Goal: Find specific page/section: Find specific page/section

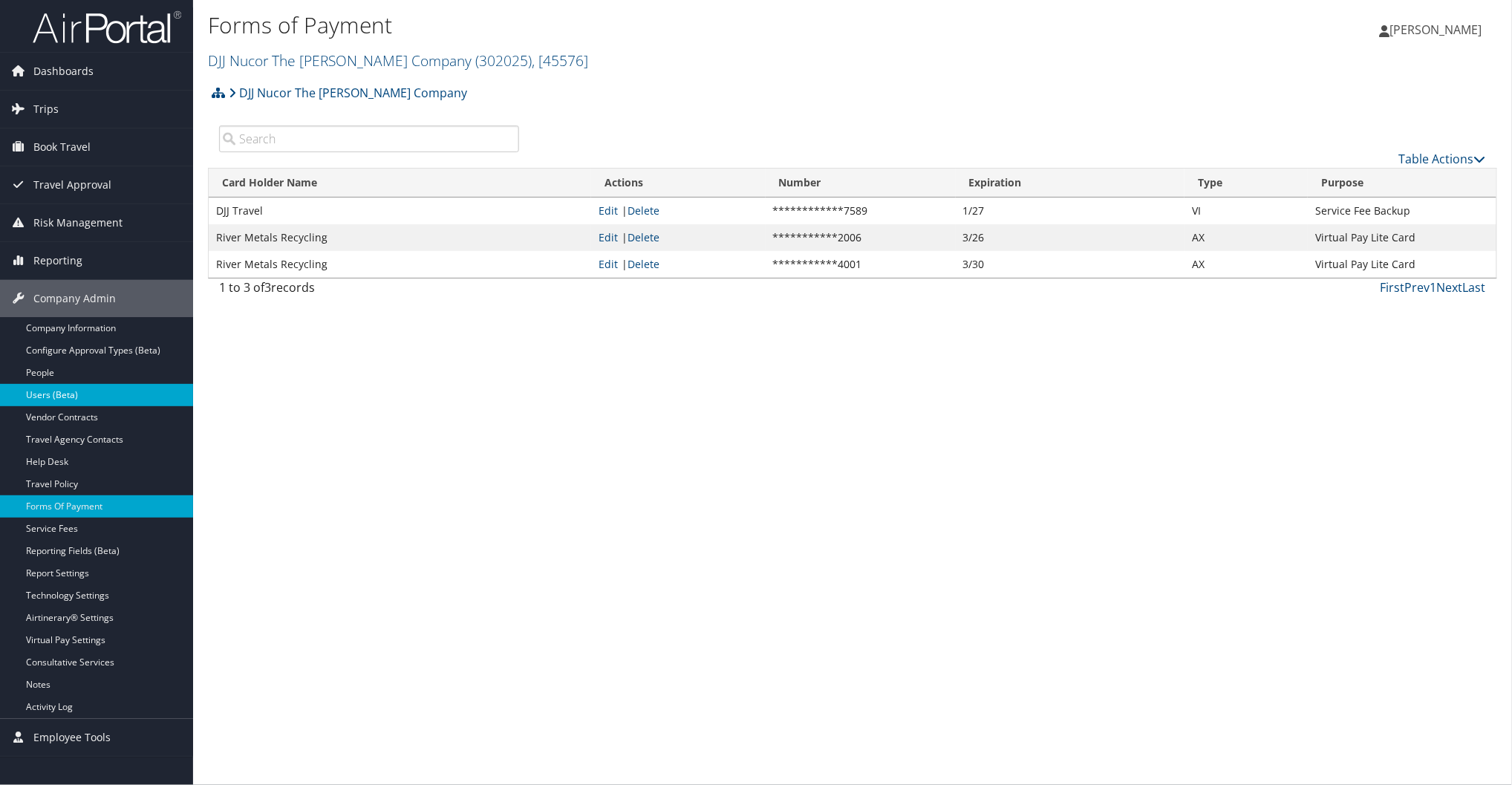
click at [87, 392] on link "Users (Beta)" at bounding box center [96, 395] width 193 height 22
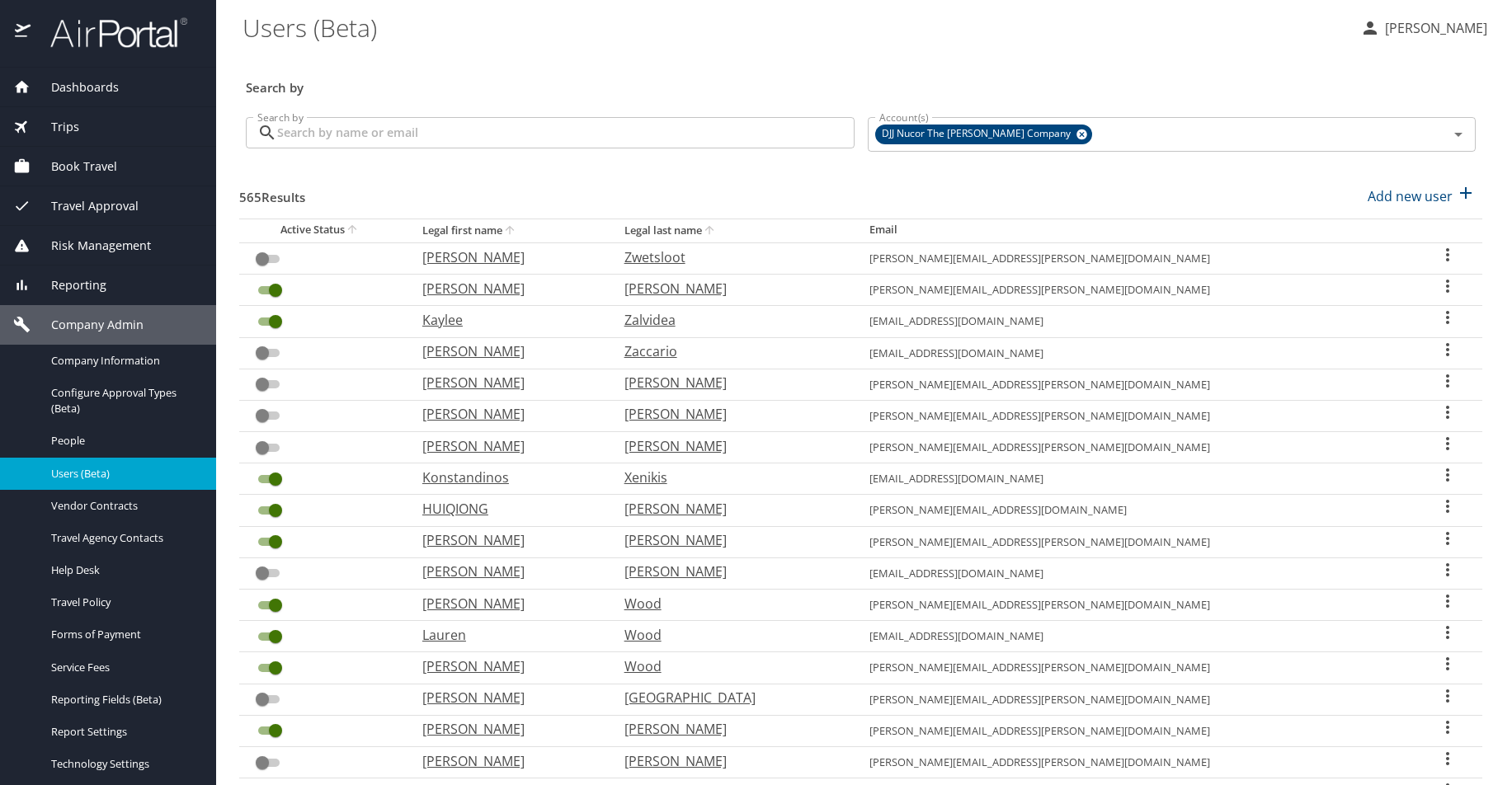
click at [655, 129] on input "Search by" at bounding box center [565, 132] width 577 height 32
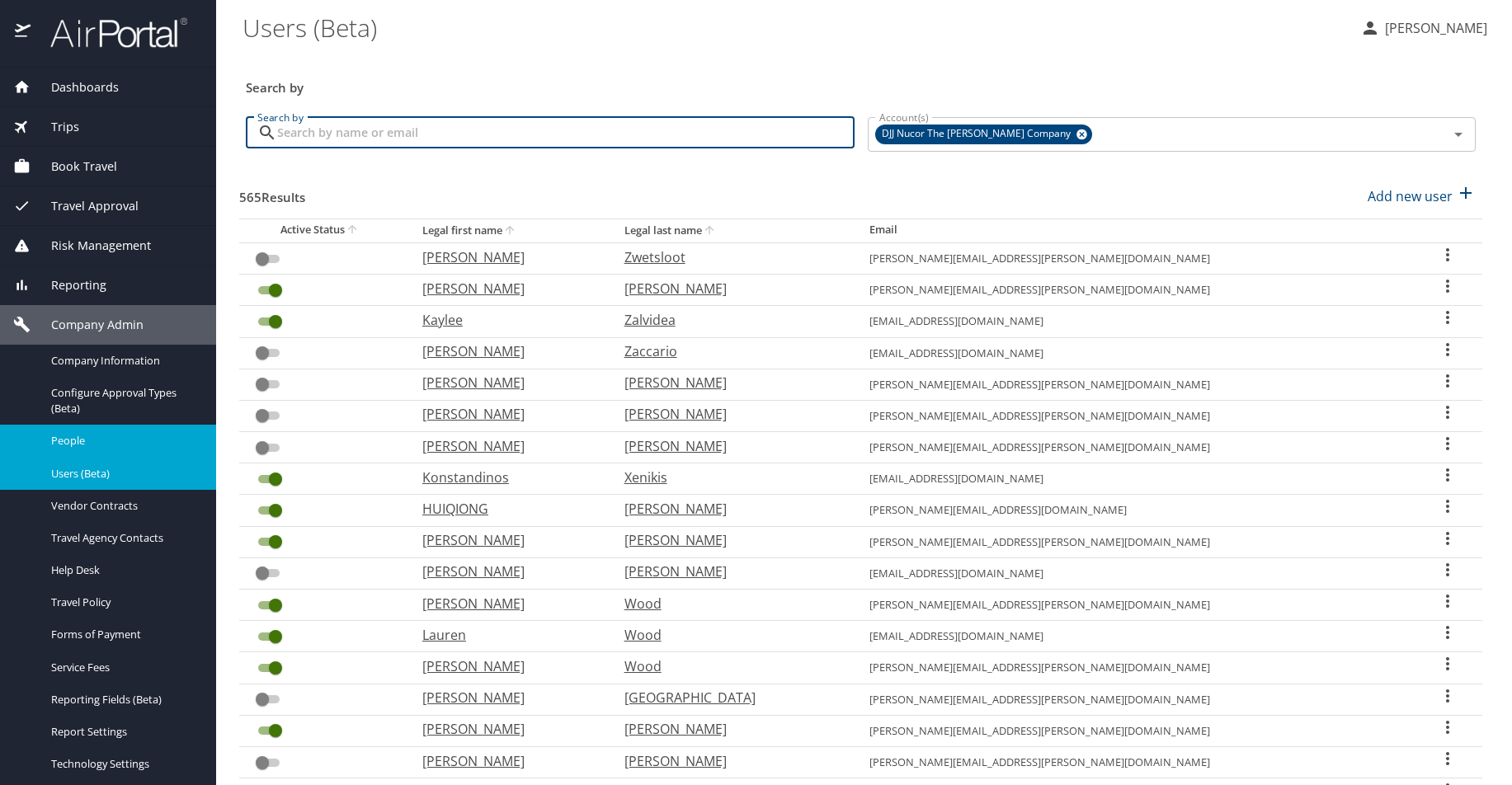
click at [103, 436] on span "People" at bounding box center [123, 440] width 145 height 15
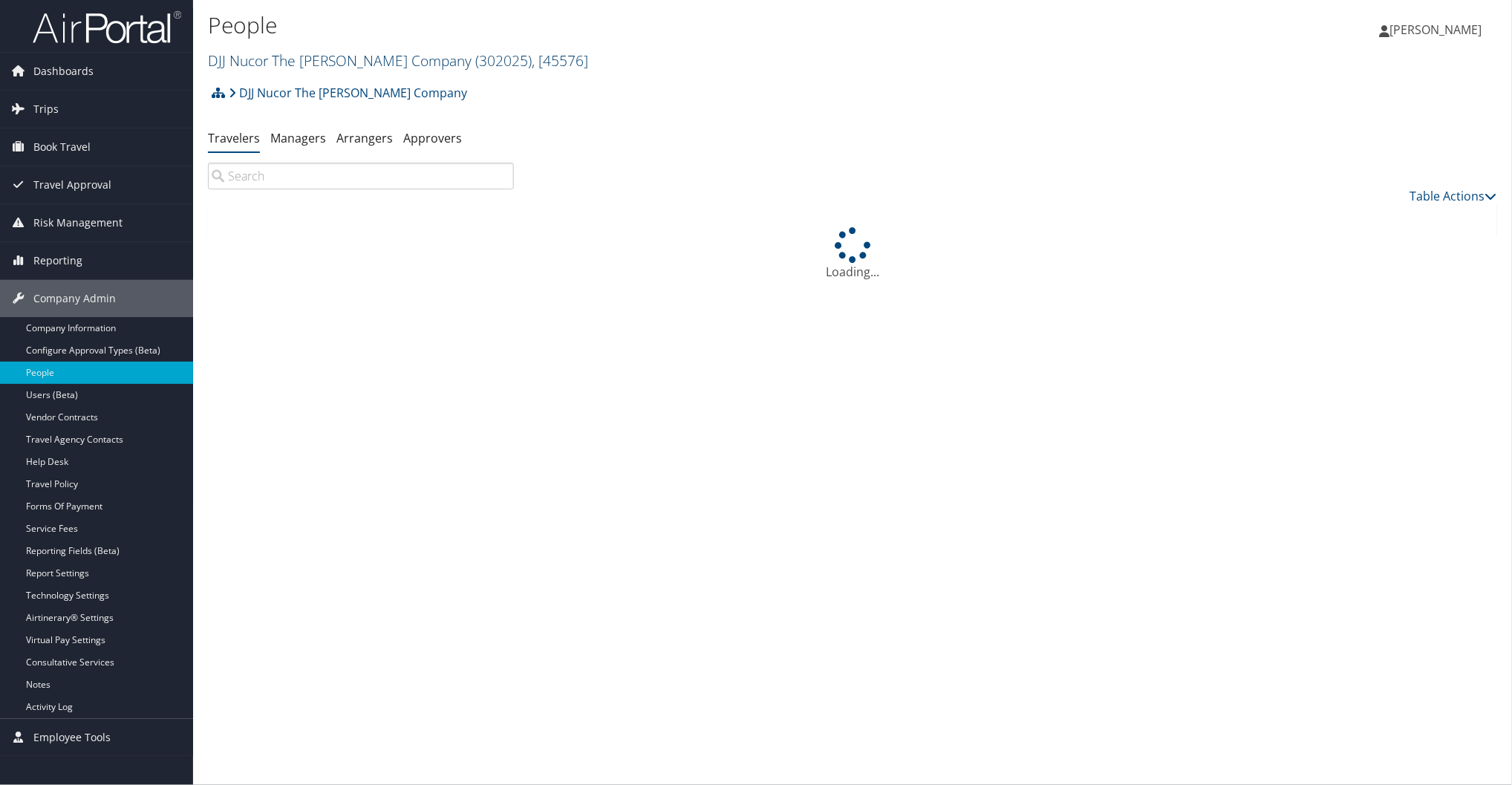
click at [294, 51] on link "DJJ Nucor The David Joseph Company ( 302025 ) , [ 45576 ]" at bounding box center [398, 60] width 380 height 20
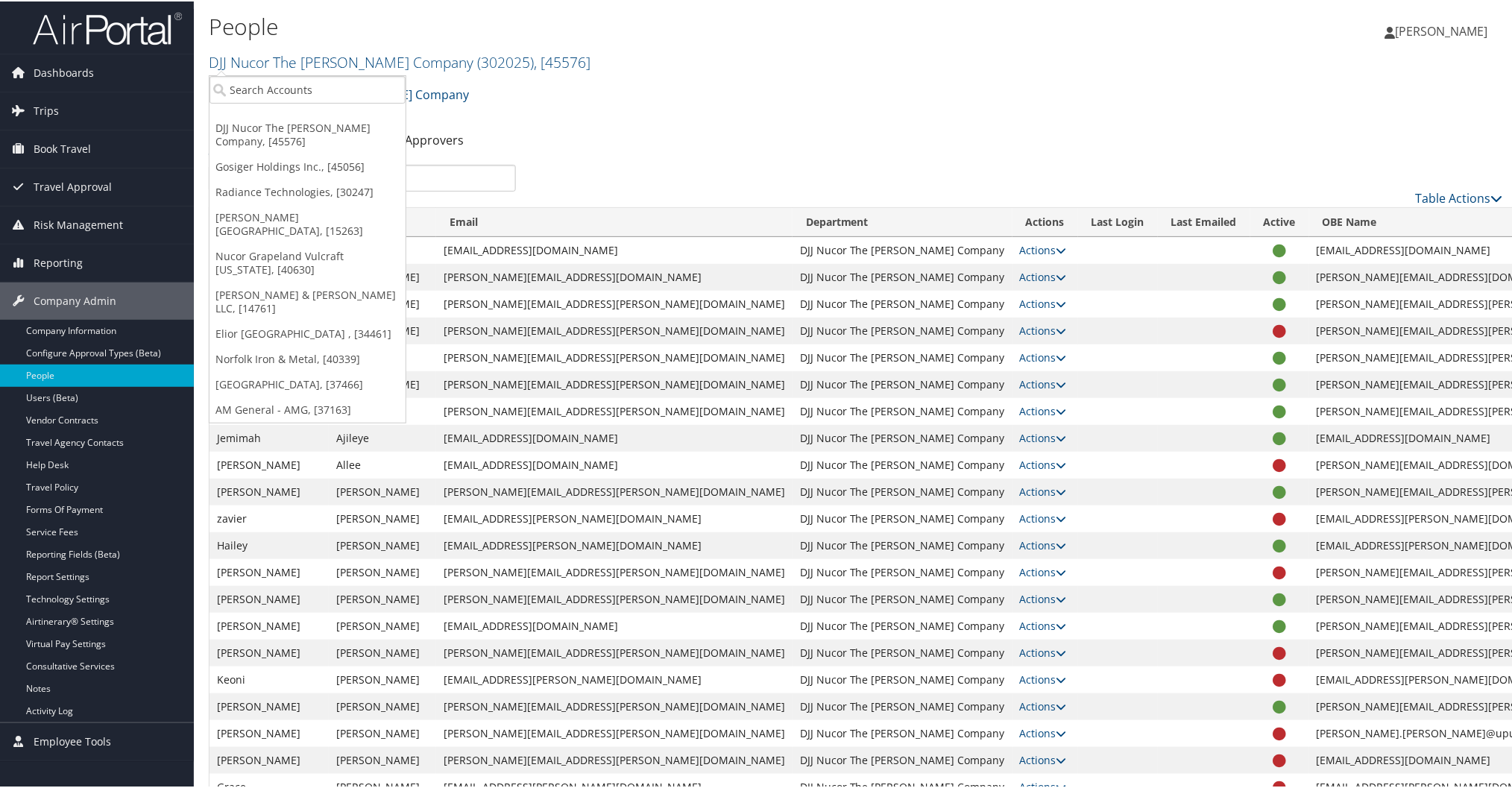
click at [434, 176] on input "search" at bounding box center [363, 176] width 307 height 27
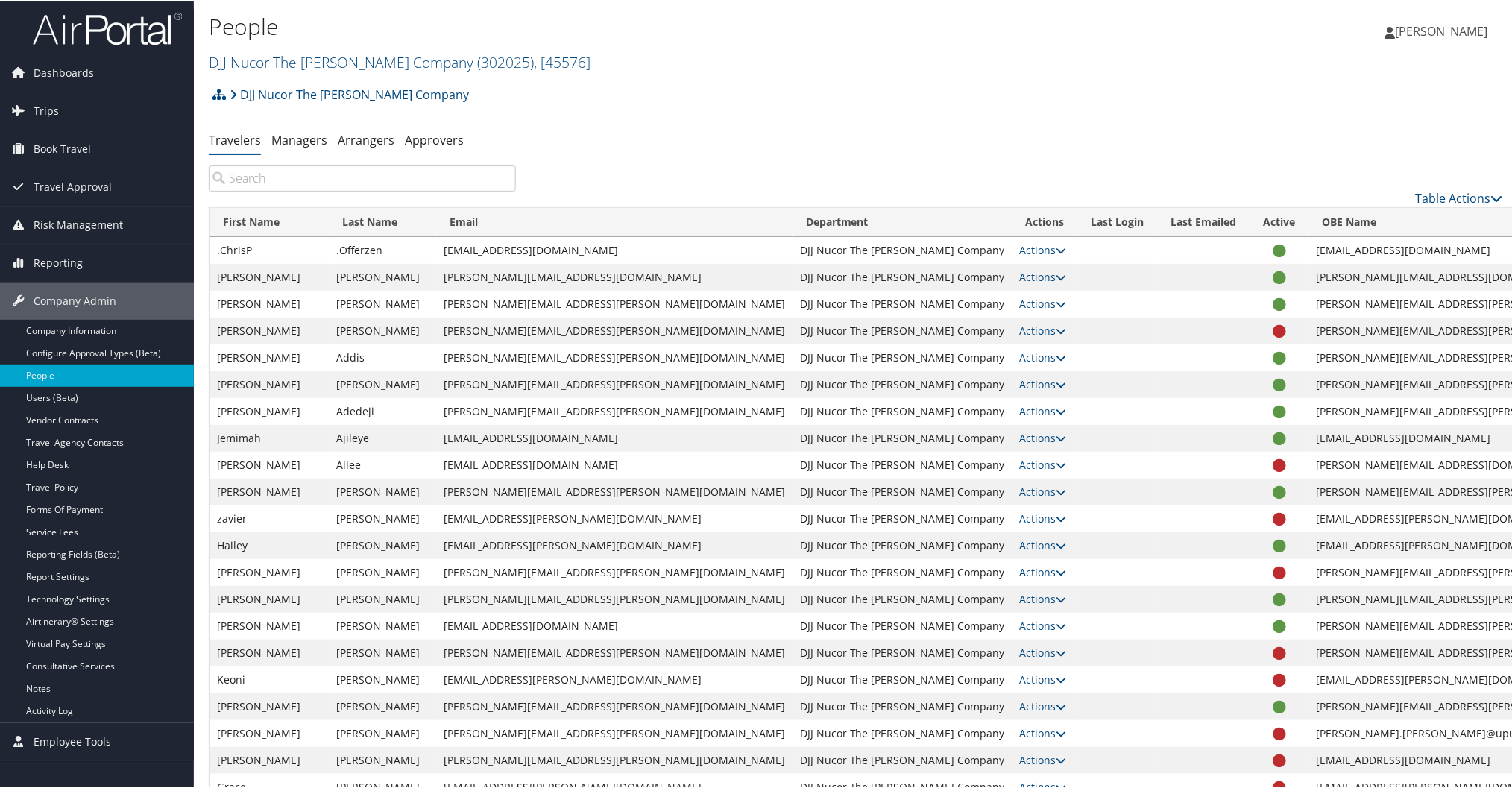
type input "k"
click at [418, 56] on link "DJJ Nucor The David Joseph Company ( 302025 ) , [ 45576 ]" at bounding box center [400, 61] width 381 height 20
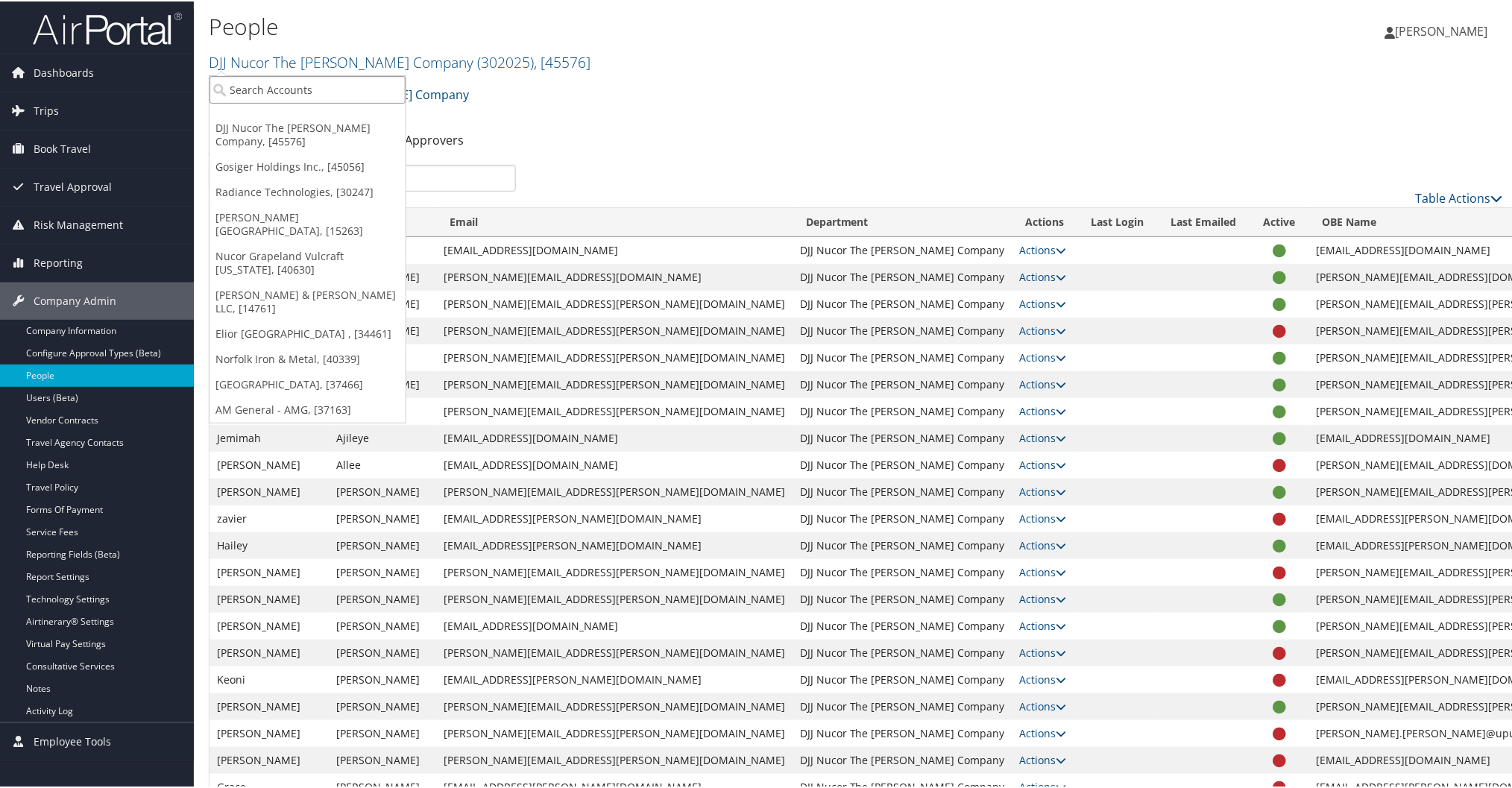
click at [386, 86] on input "search" at bounding box center [307, 89] width 196 height 28
type input "kratos"
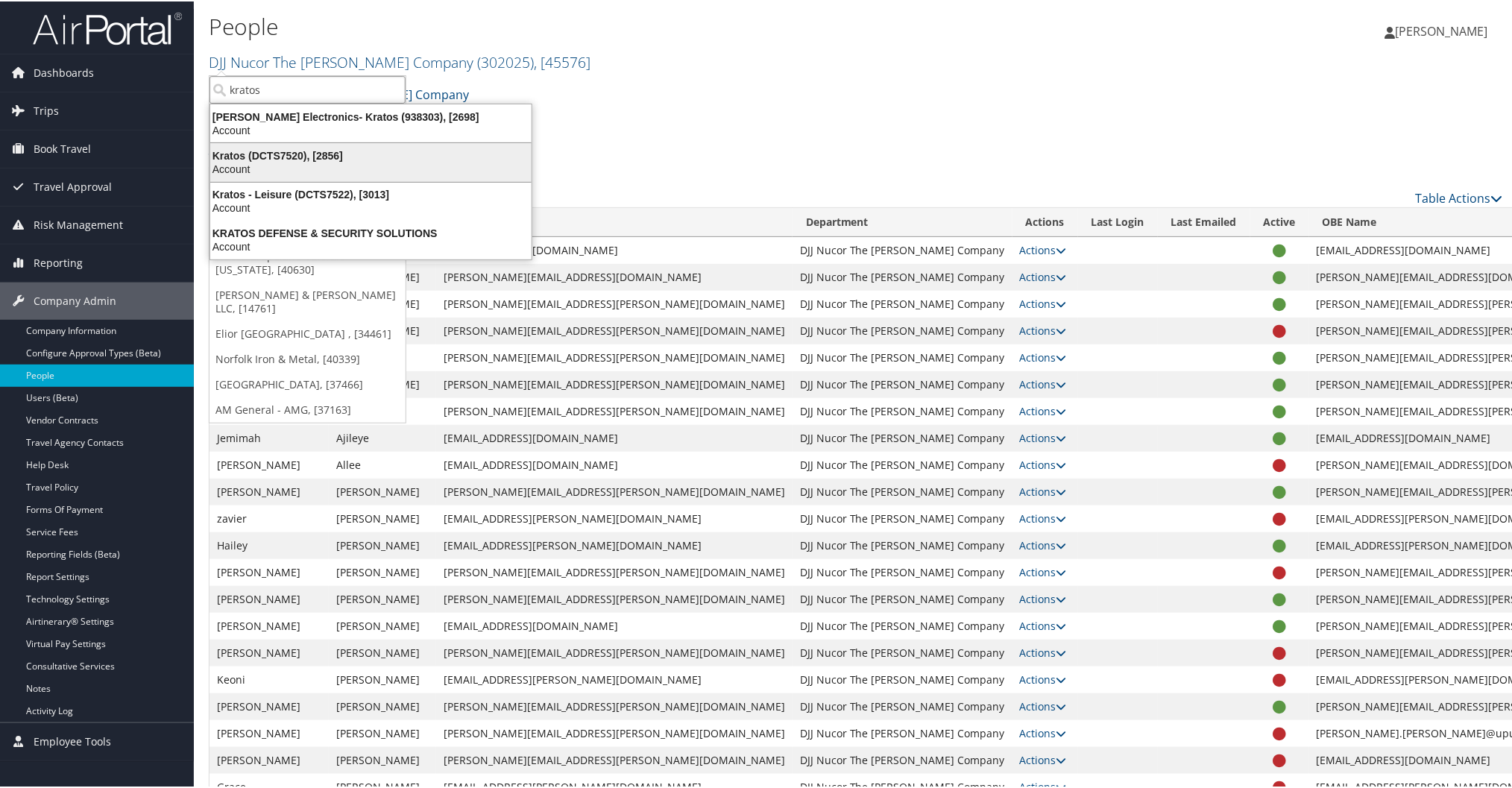
click at [244, 146] on div "Kratos (DCTS7520), [2856] Account" at bounding box center [371, 161] width 317 height 34
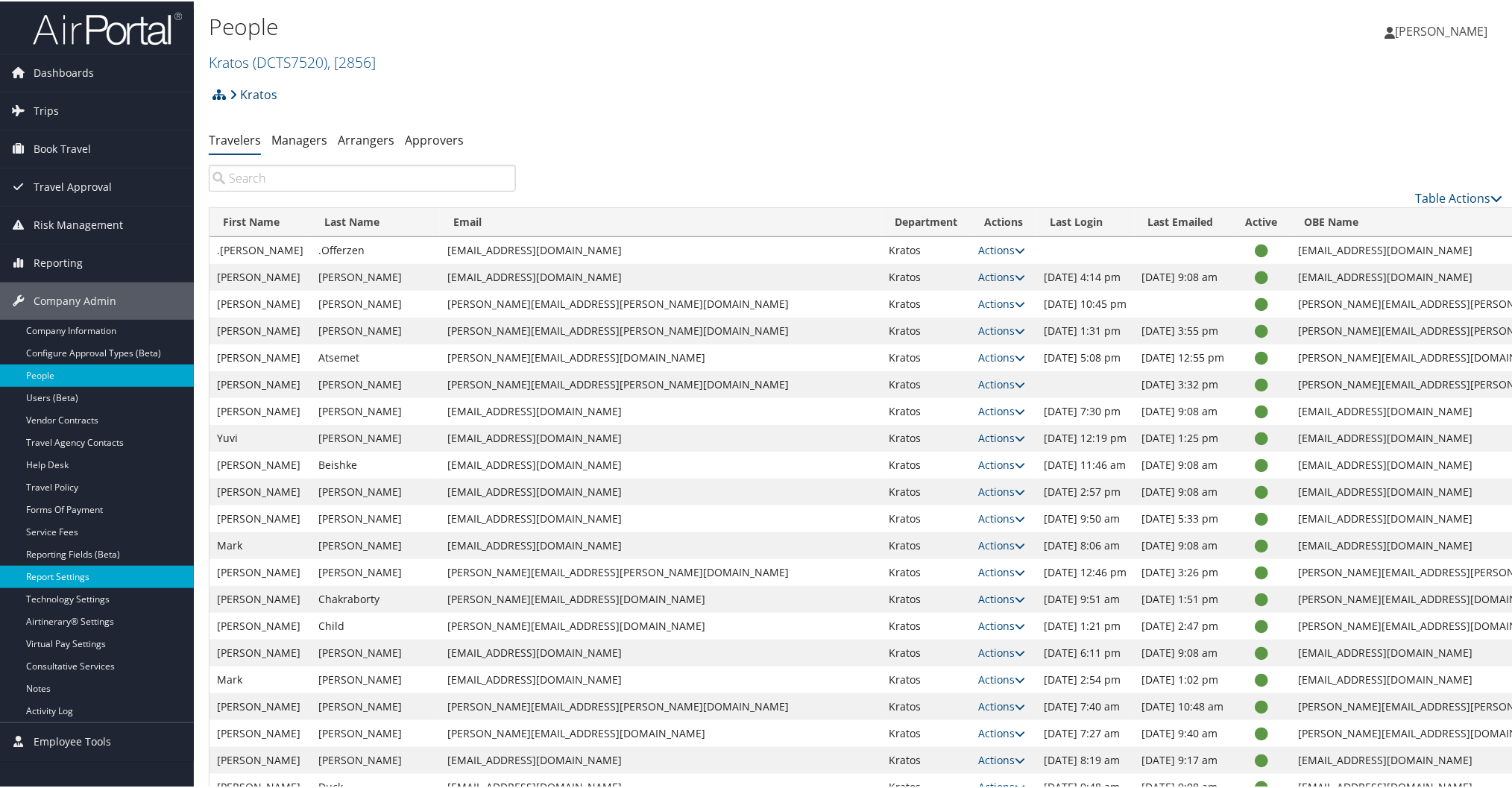
click at [77, 574] on link "Report Settings" at bounding box center [97, 575] width 194 height 22
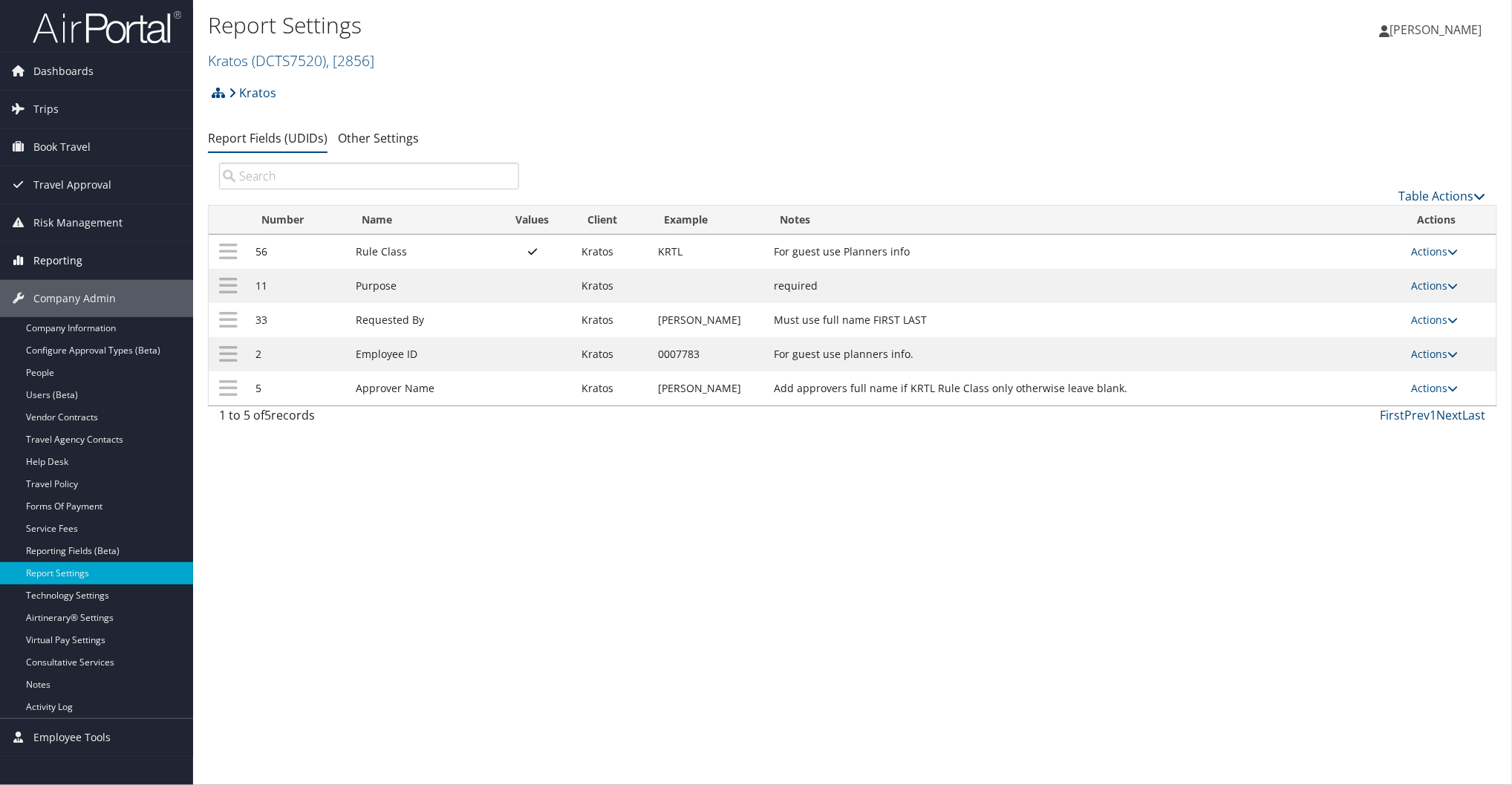
click at [72, 254] on span "Reporting" at bounding box center [58, 260] width 49 height 37
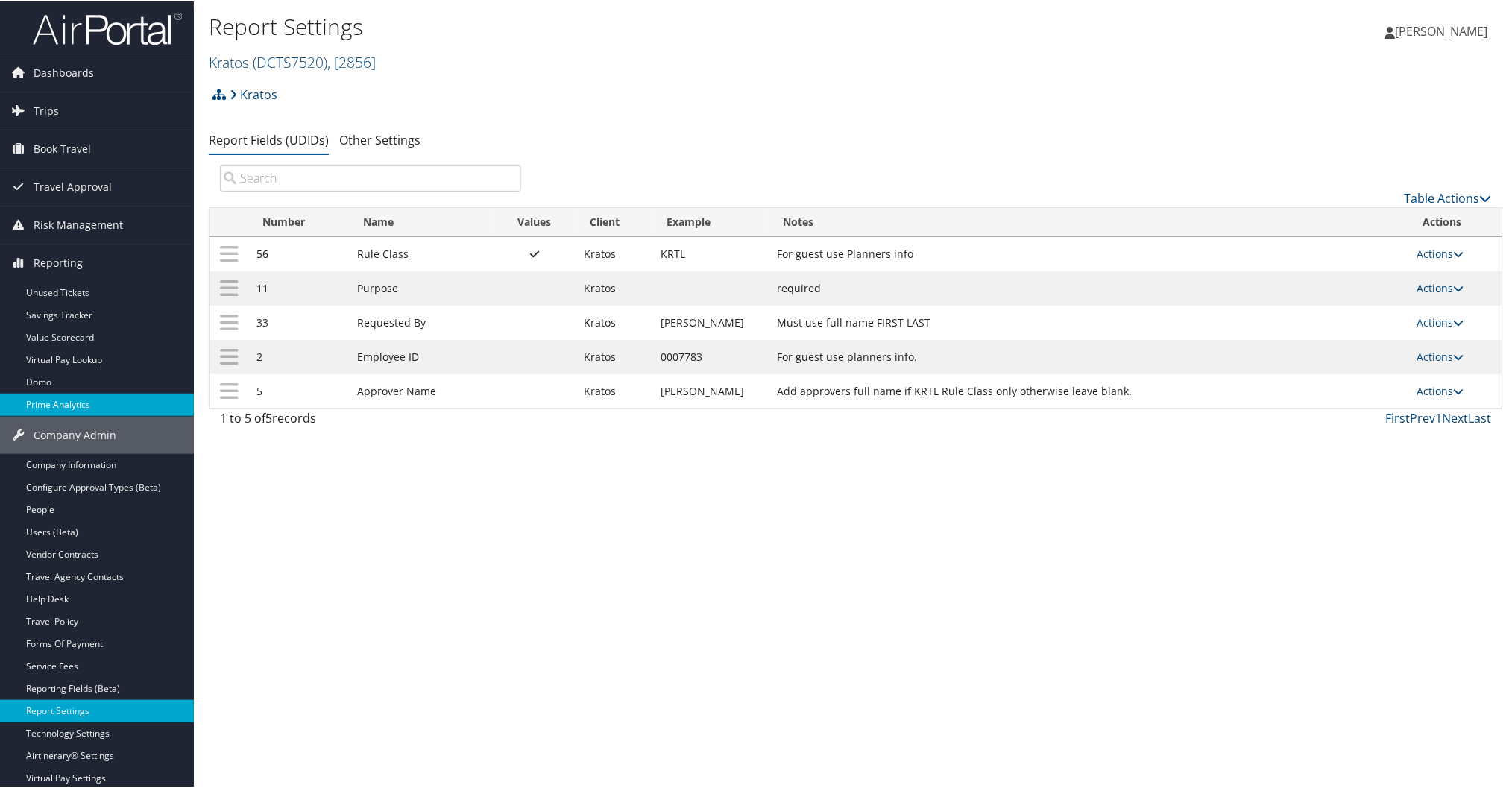
click at [93, 403] on link "Prime Analytics" at bounding box center [97, 403] width 194 height 22
click at [287, 53] on span "( DCTS7520 )" at bounding box center [290, 61] width 75 height 20
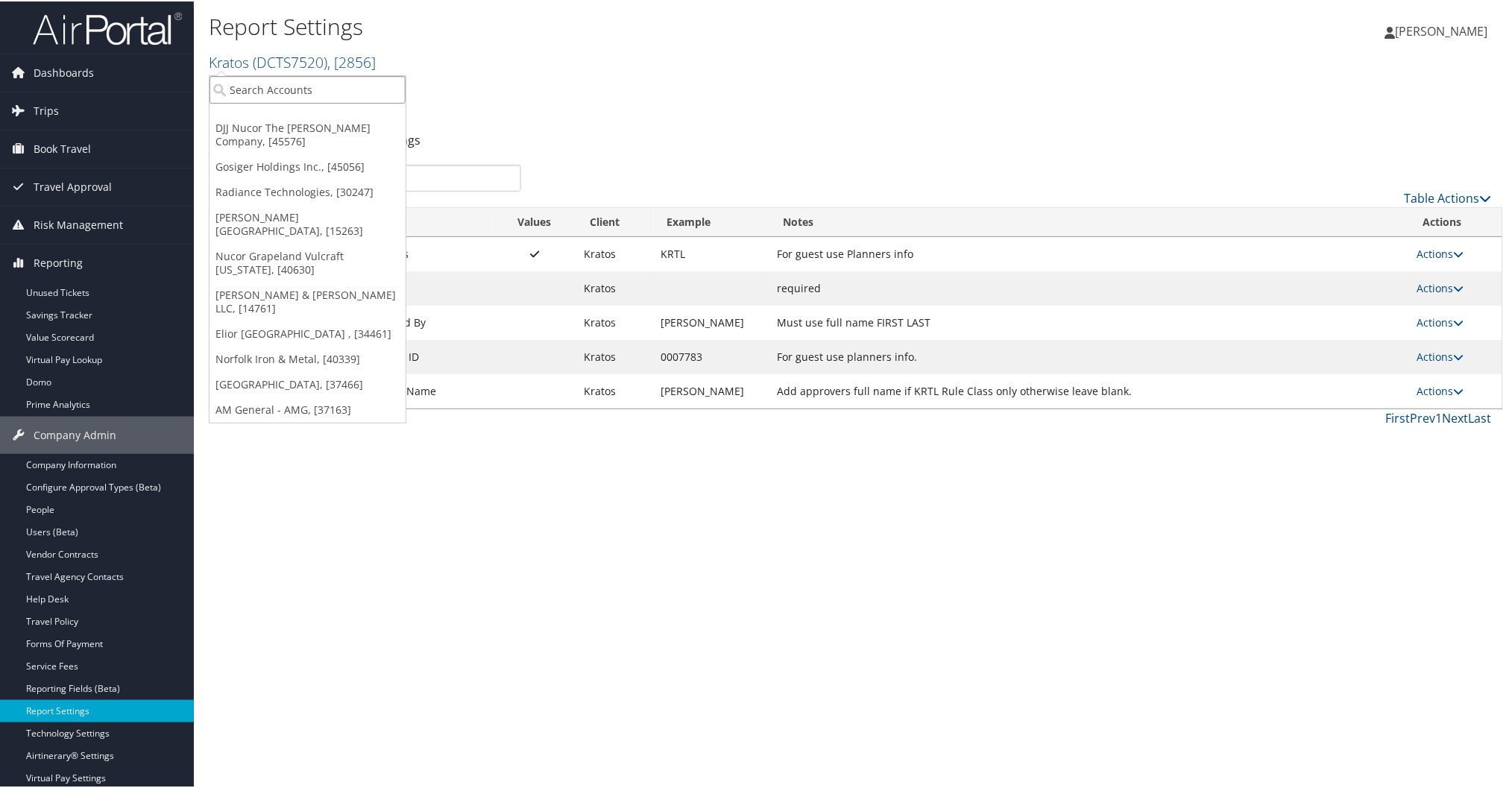
click at [311, 85] on input "search" at bounding box center [307, 89] width 196 height 28
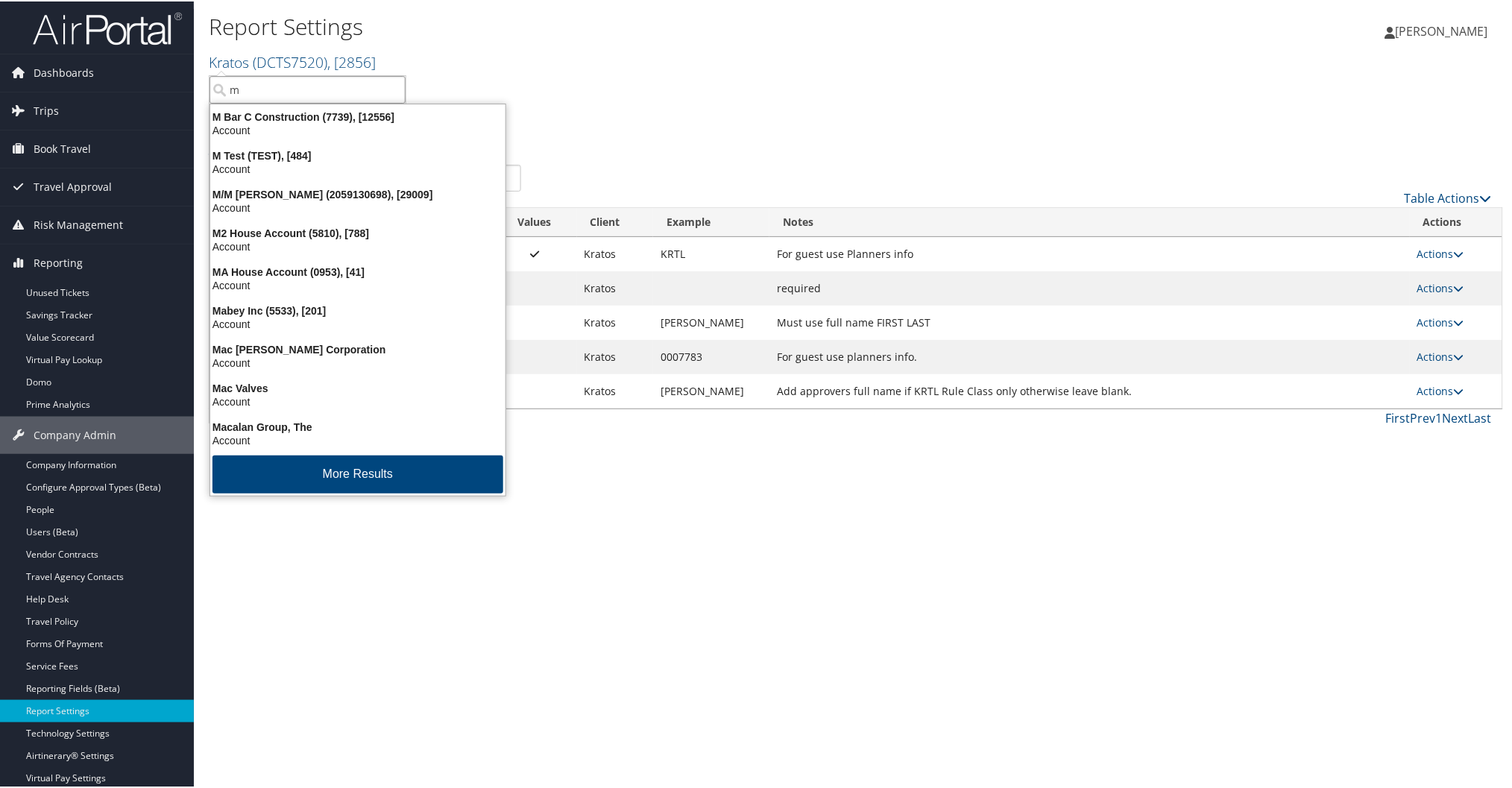
type input "m"
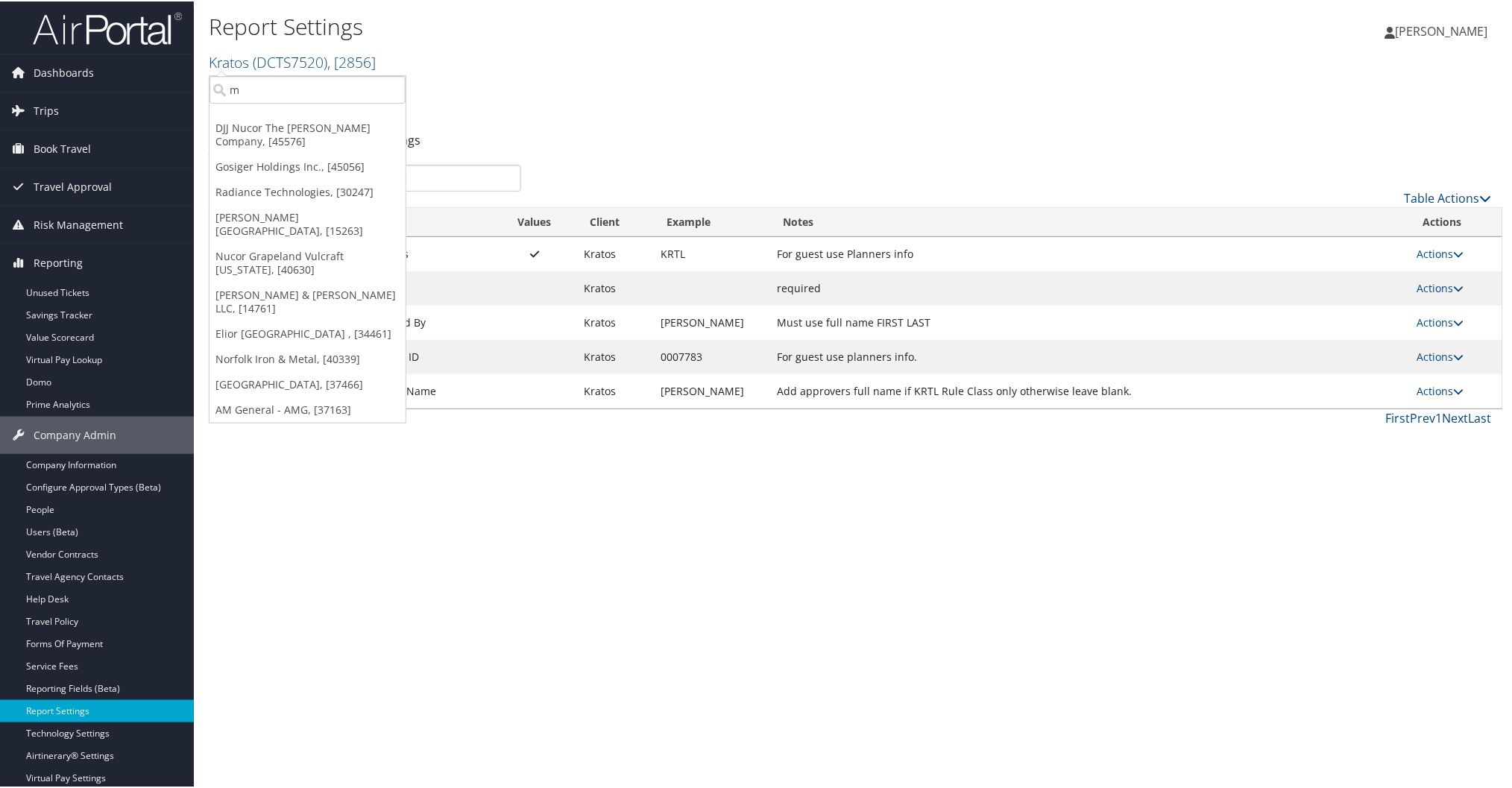
click at [525, 48] on div "Report Settings Kratos ( DCTS7520 ) , [ 2856 ] DJJ Nucor The David Joseph Compa…" at bounding box center [641, 41] width 863 height 62
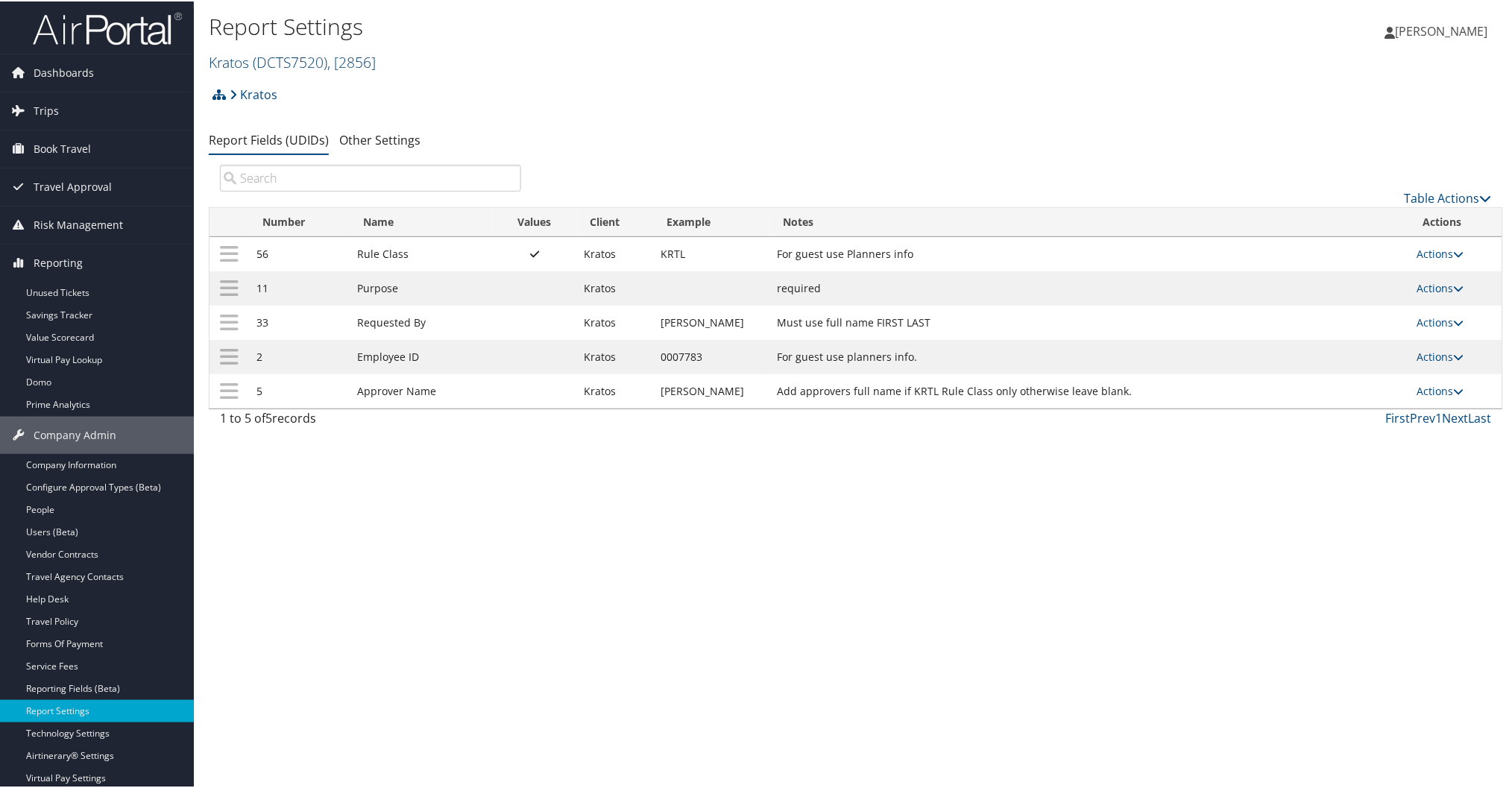
click at [241, 61] on link "Kratos ( DCTS7520 ) , [ 2856 ]" at bounding box center [293, 61] width 167 height 20
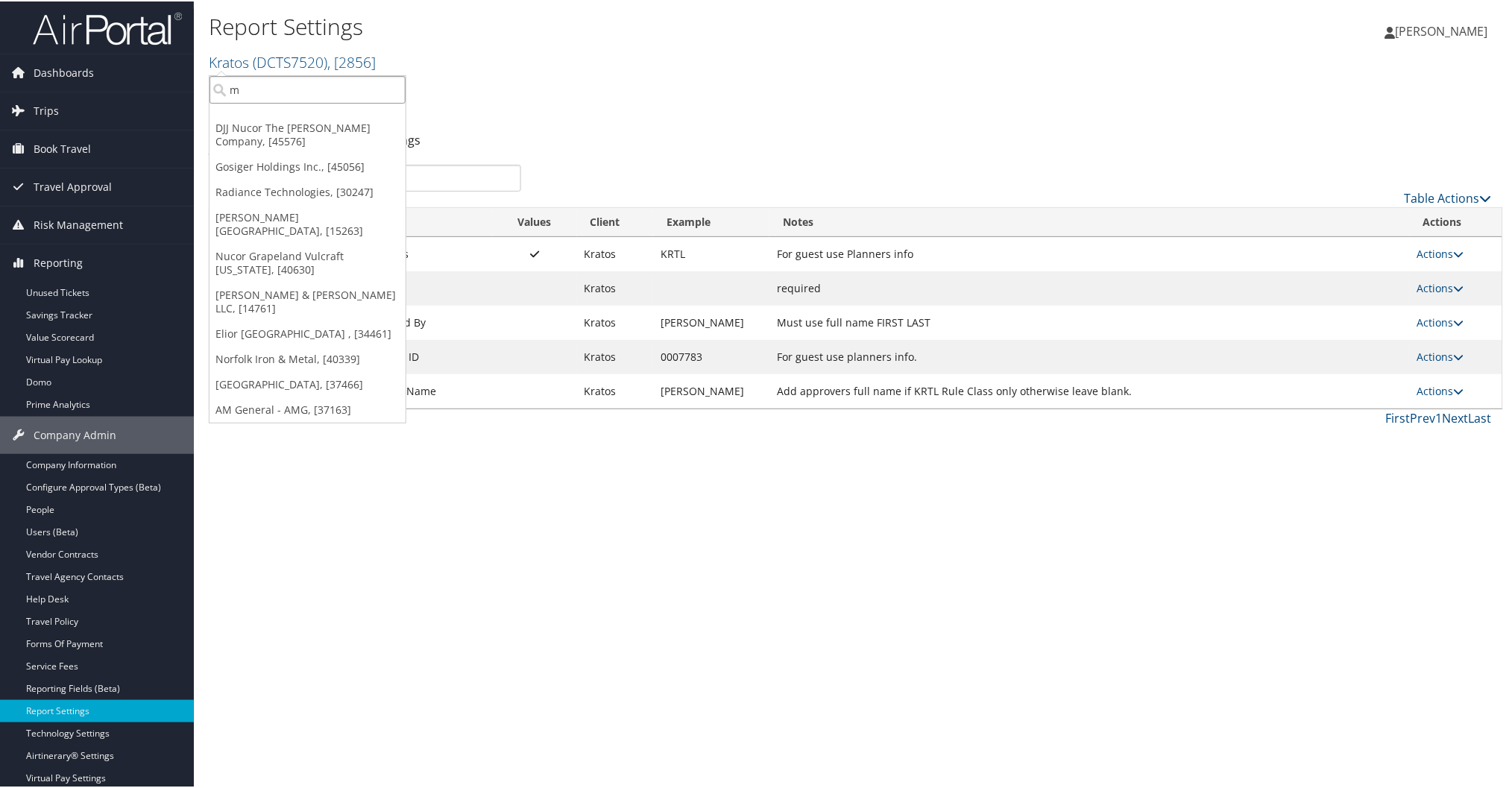
click at [291, 90] on input "m" at bounding box center [307, 89] width 196 height 28
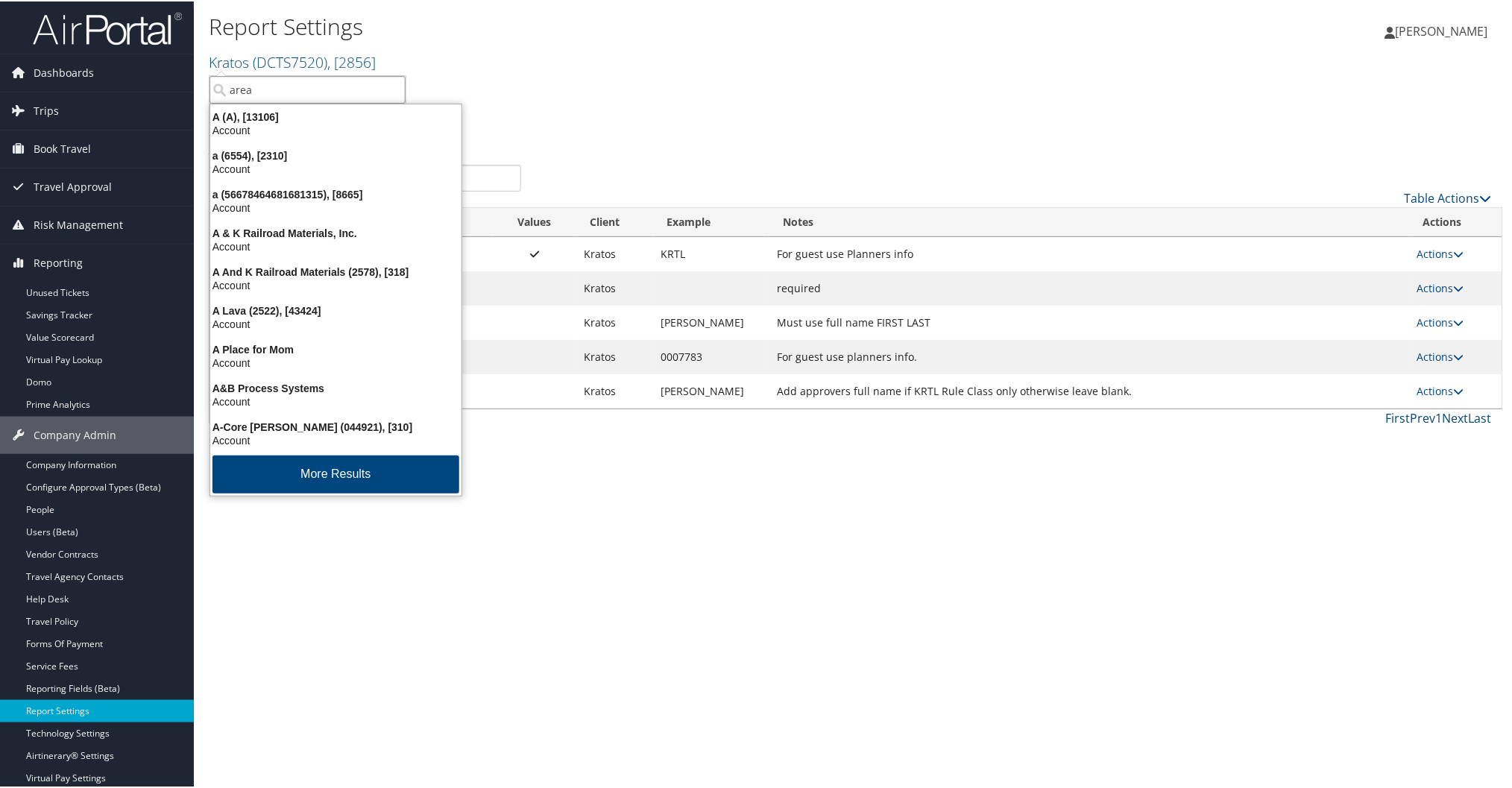
type input "areas"
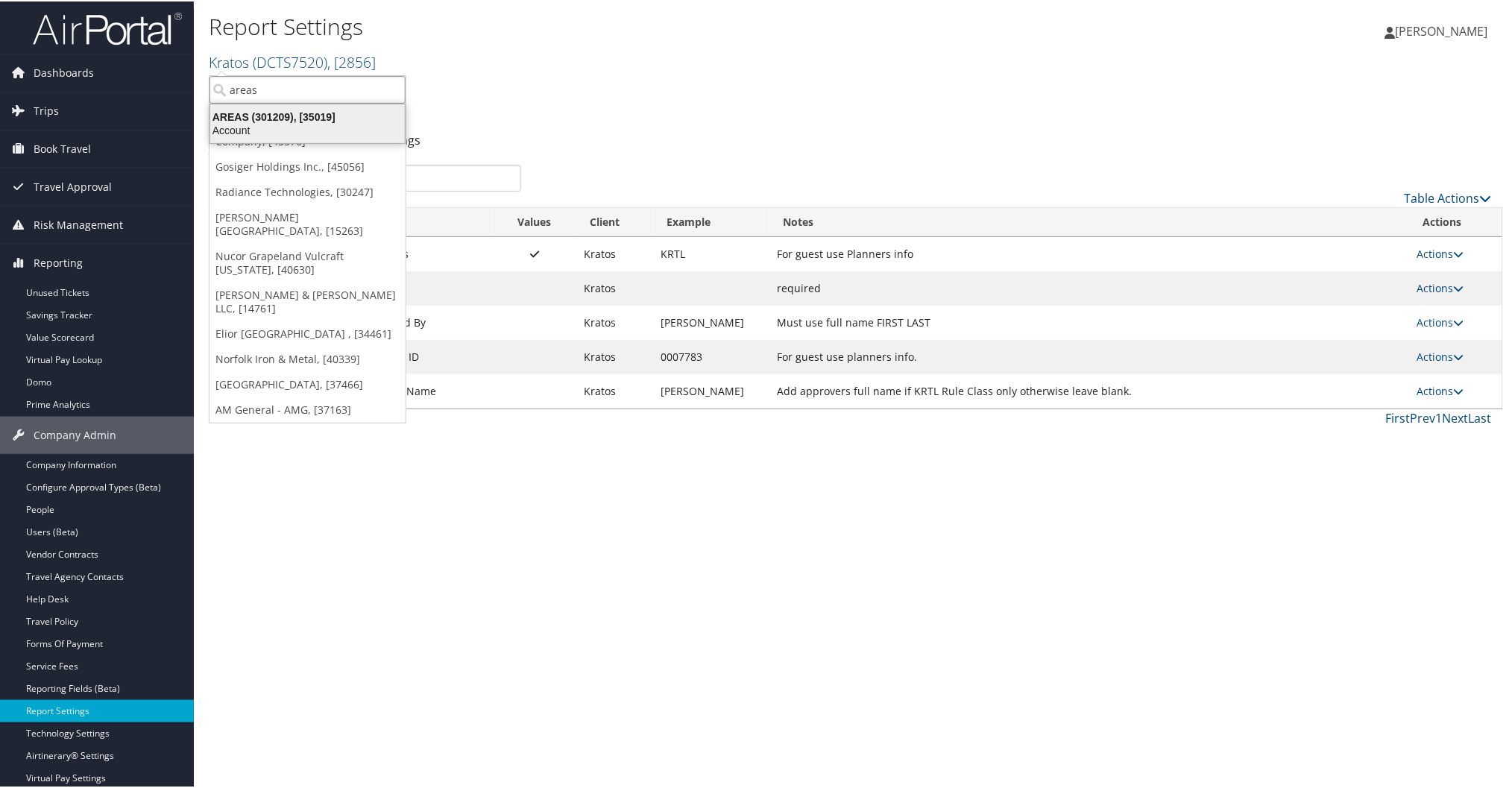
click at [233, 112] on div "AREAS (301209), [35019]" at bounding box center [307, 116] width 212 height 13
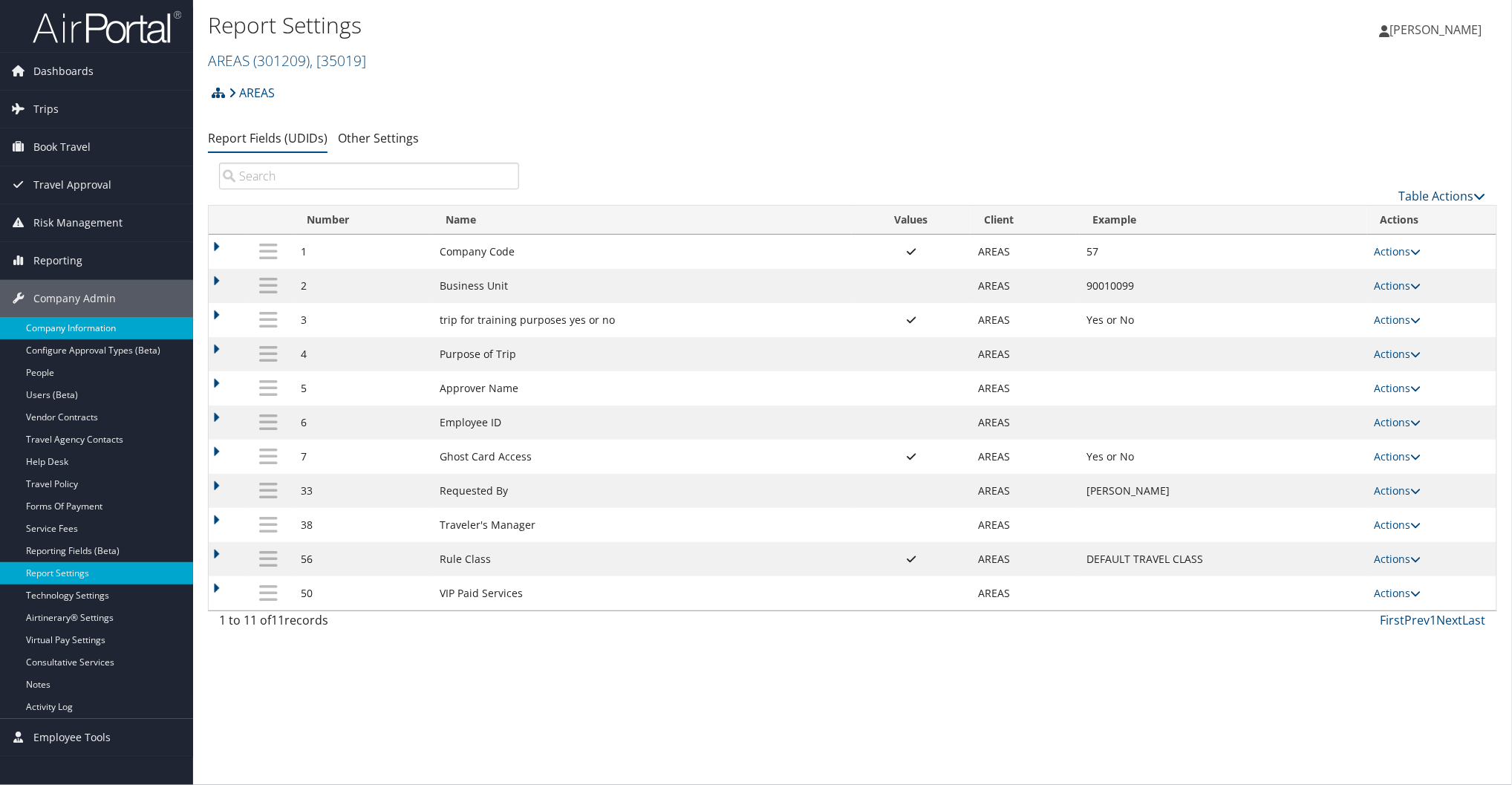
click at [91, 321] on link "Company Information" at bounding box center [96, 328] width 193 height 22
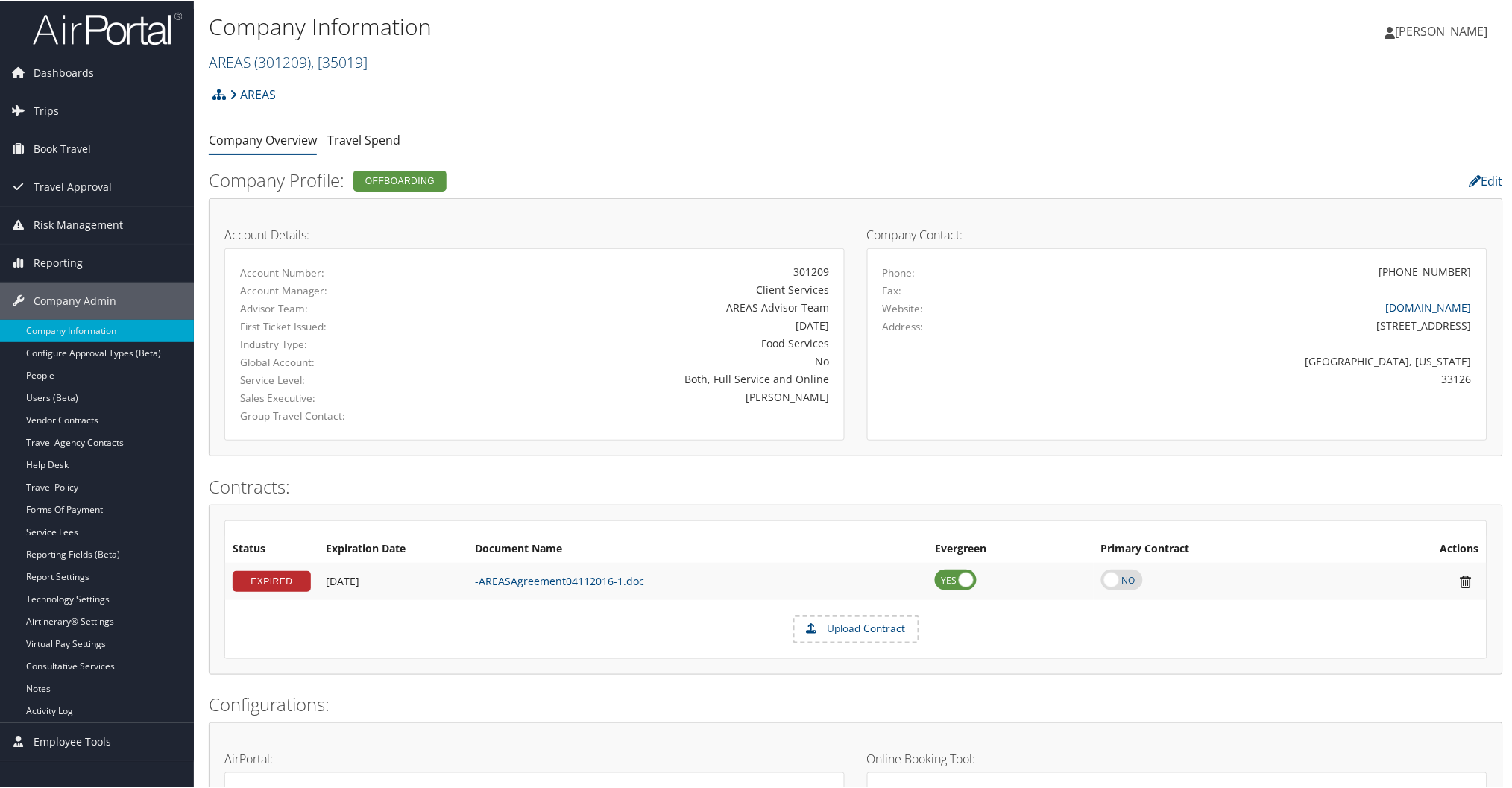
click at [272, 57] on span "( 301209 )" at bounding box center [282, 61] width 57 height 20
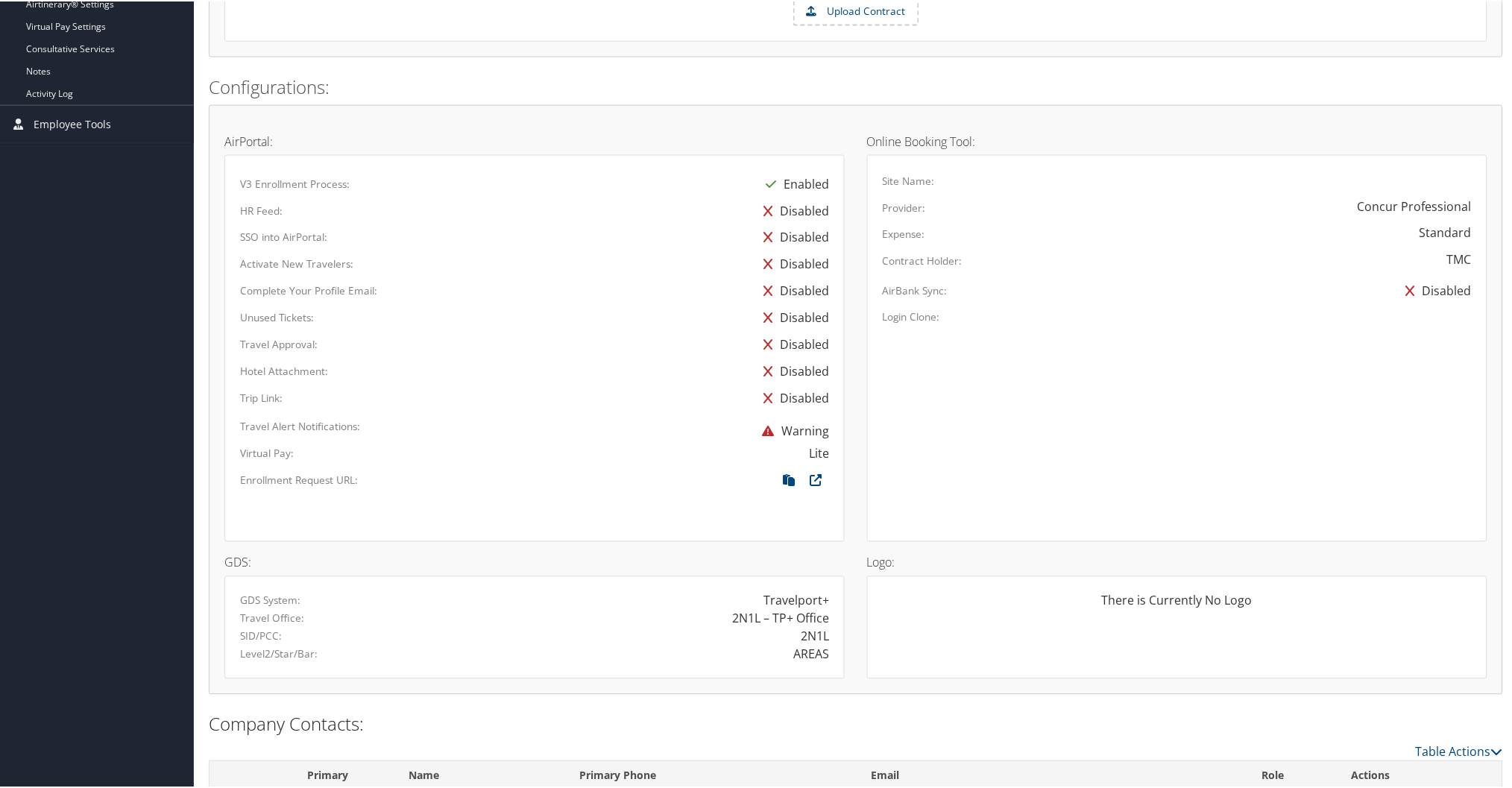
scroll to position [690, 0]
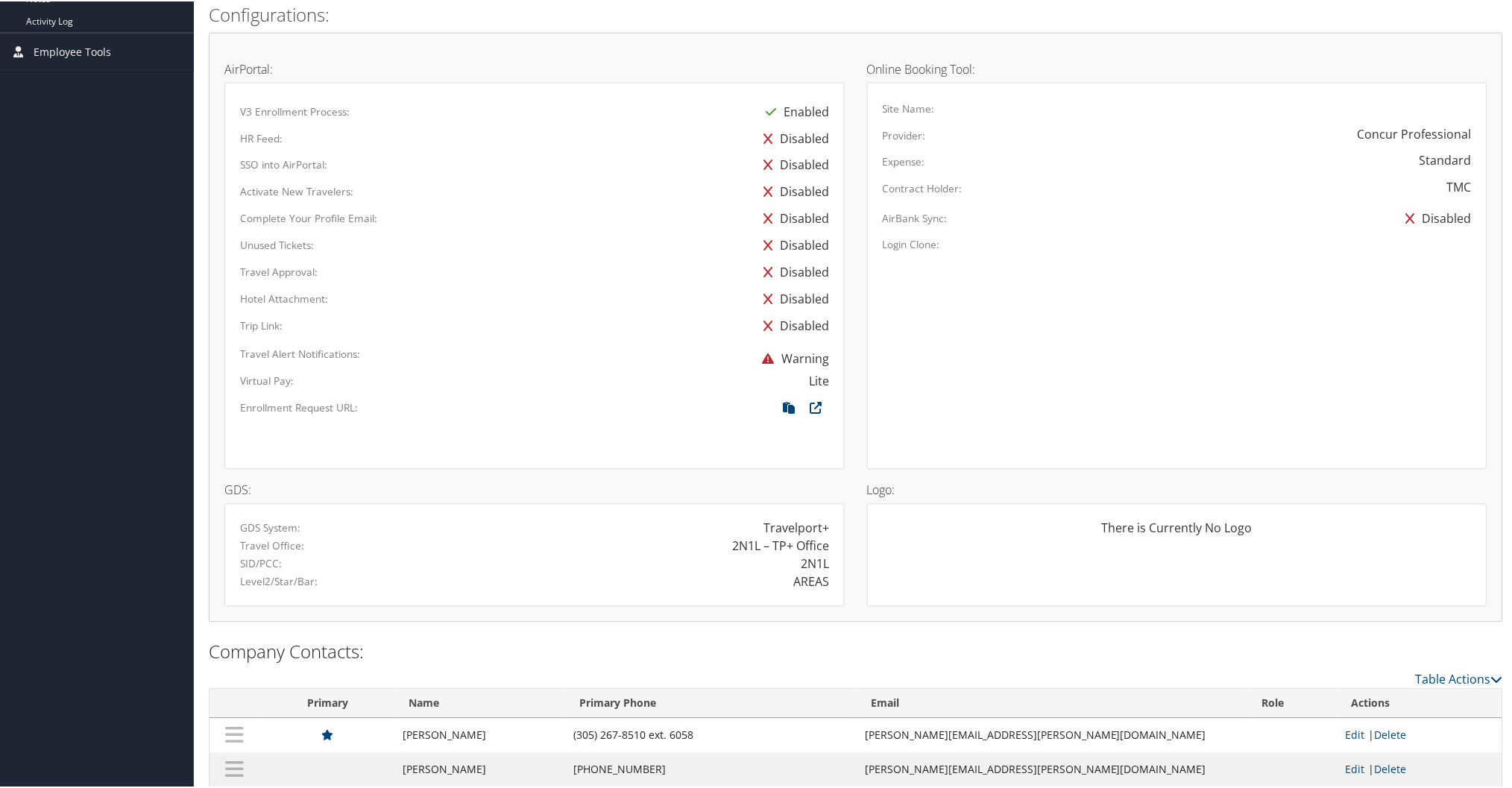
click at [651, 353] on div "Warning" at bounding box center [713, 358] width 255 height 27
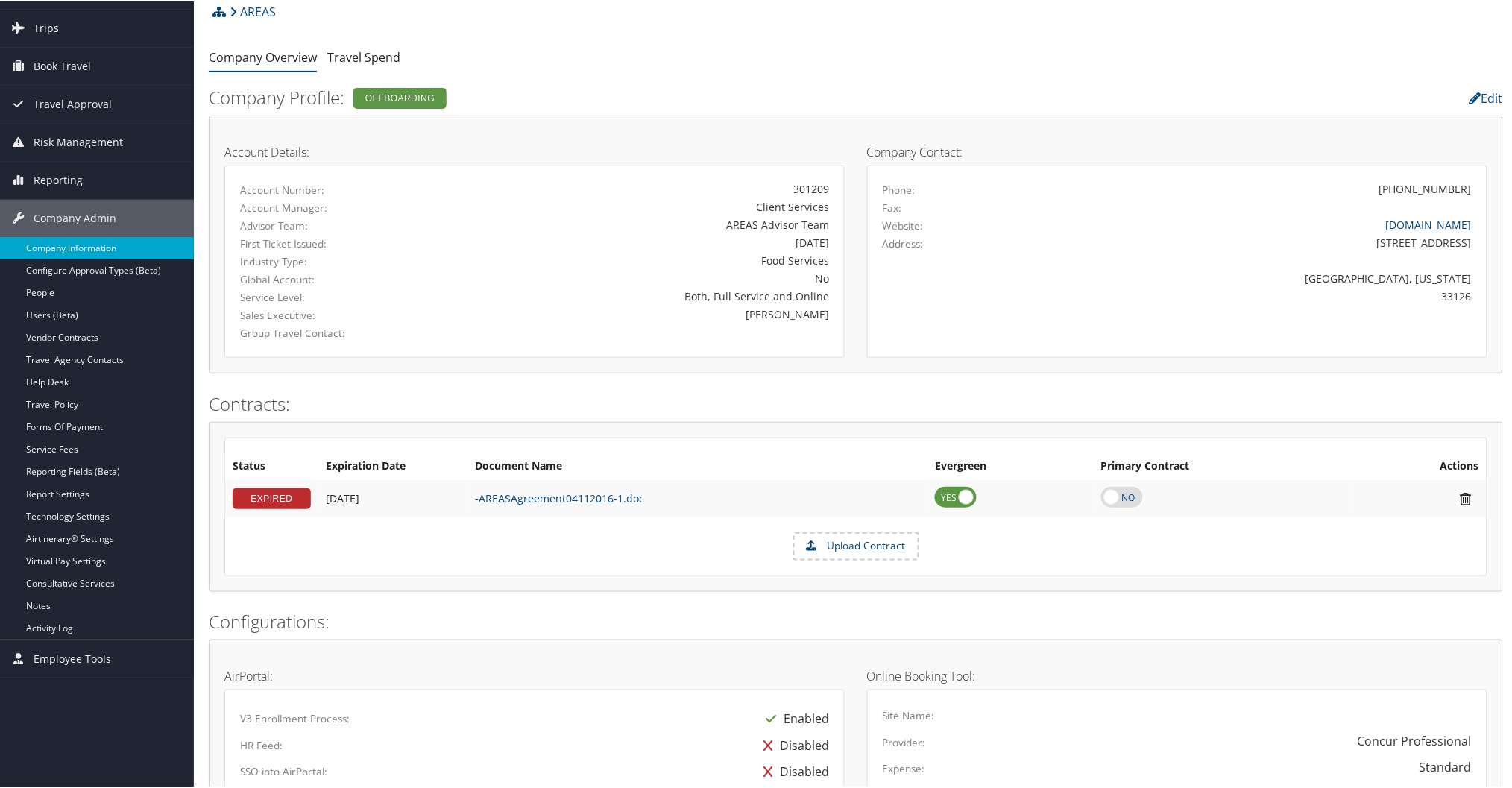
scroll to position [0, 0]
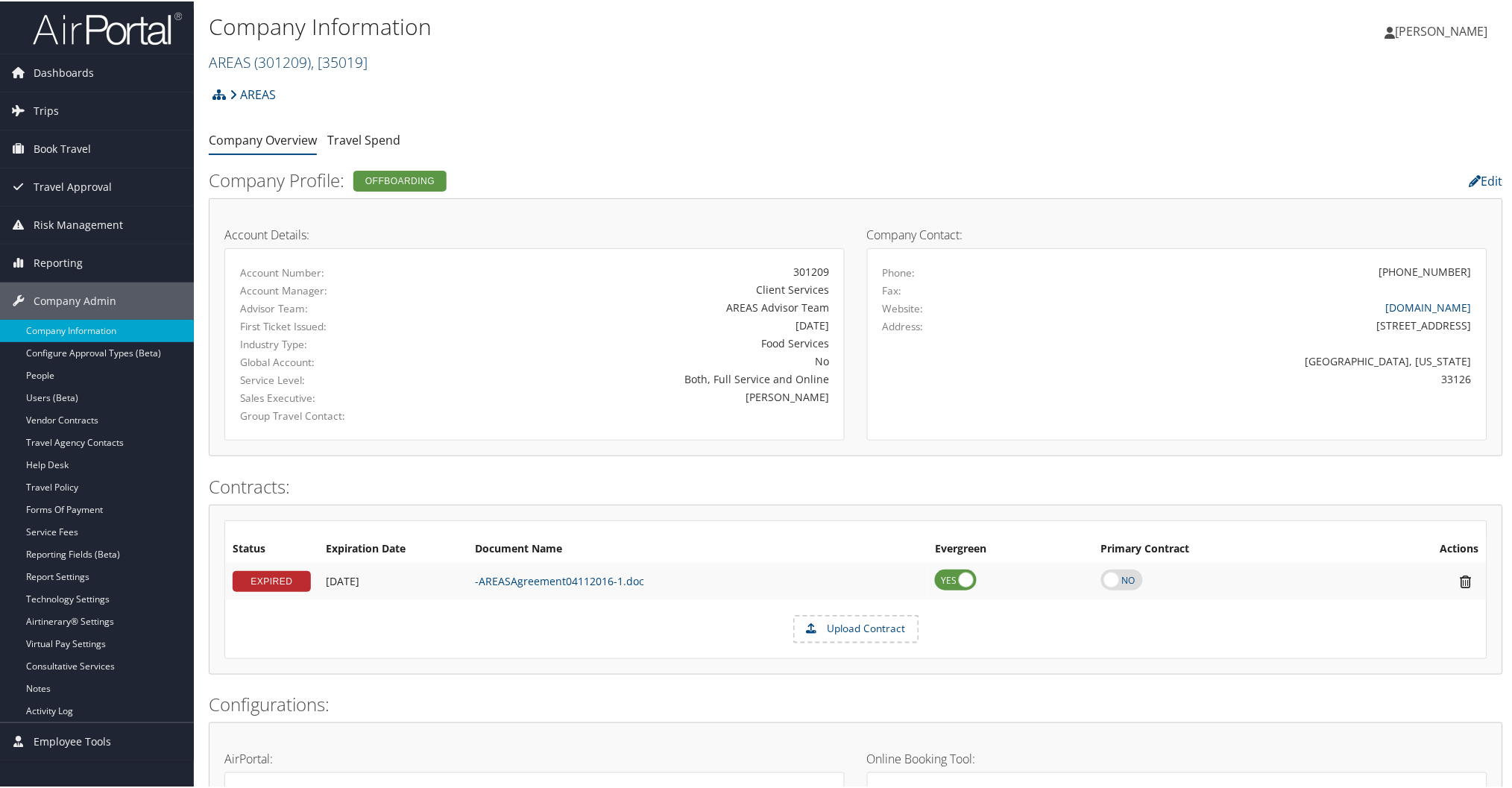
click at [222, 60] on link "AREAS ( 301209 ) , [ 35019 ]" at bounding box center [289, 61] width 159 height 20
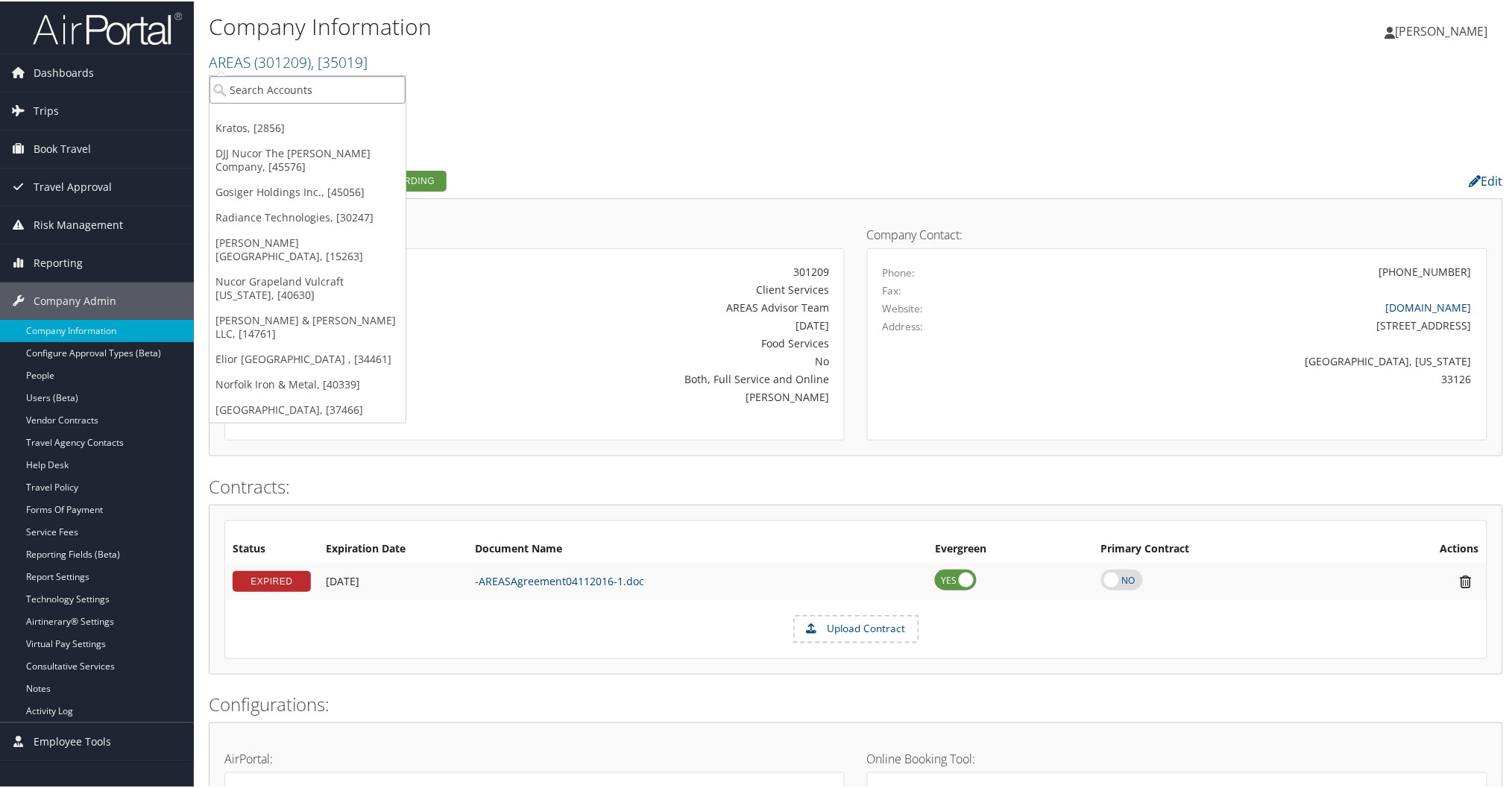
click at [299, 88] on input "search" at bounding box center [307, 89] width 196 height 28
type input "command"
